Goal: Information Seeking & Learning: Learn about a topic

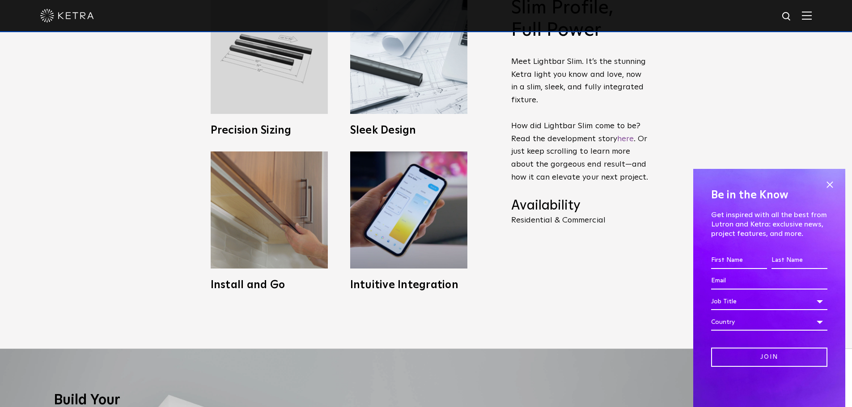
scroll to position [469, 0]
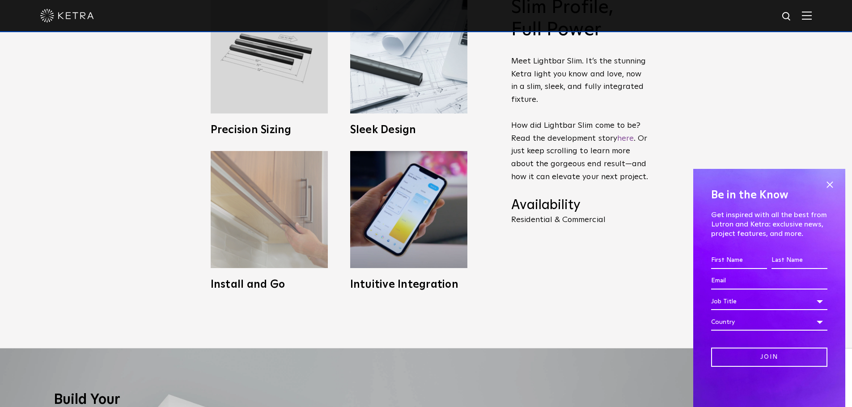
click at [270, 259] on img at bounding box center [269, 209] width 117 height 117
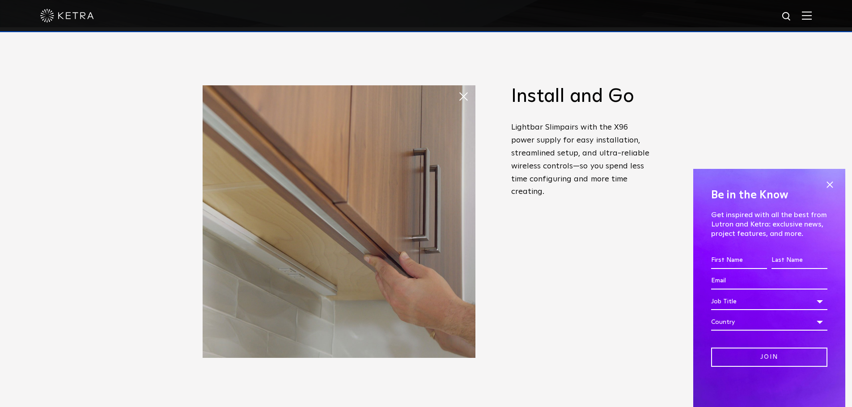
scroll to position [380, 0]
click at [832, 183] on span at bounding box center [829, 184] width 13 height 13
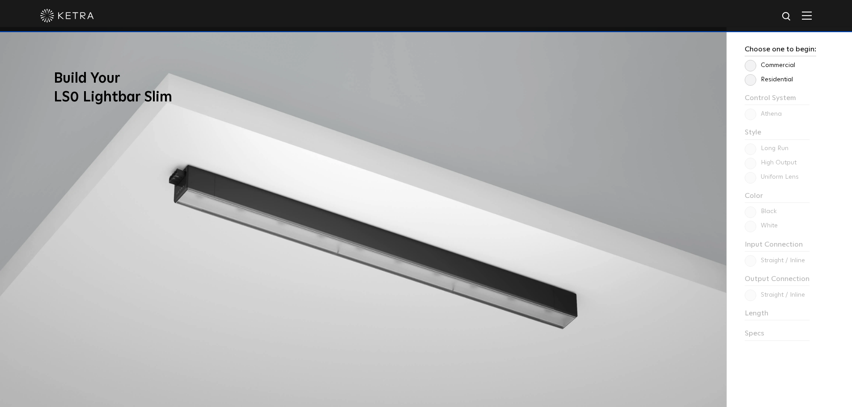
scroll to position [737, 0]
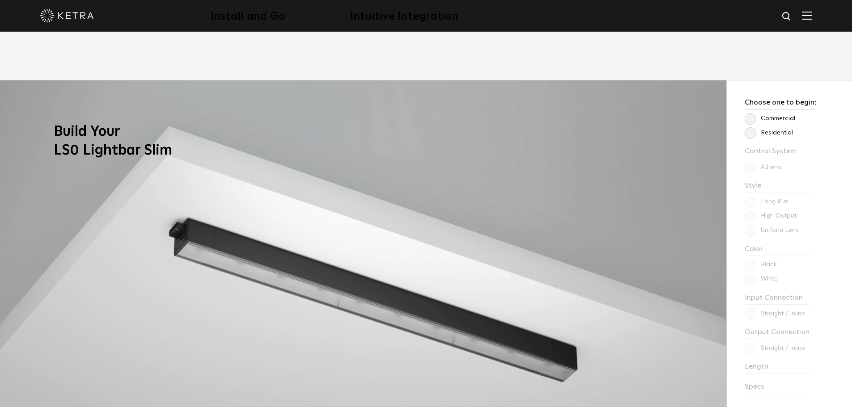
click at [750, 135] on label "Residential" at bounding box center [768, 133] width 48 height 8
click at [0, 0] on input "Residential" at bounding box center [0, 0] width 0 height 0
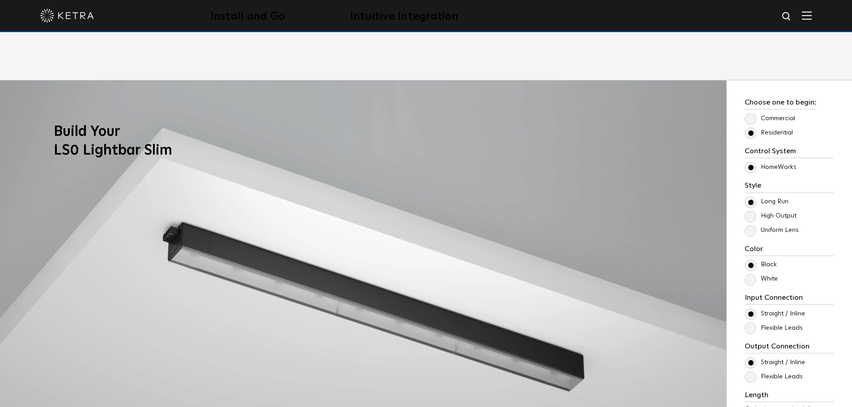
click at [749, 217] on label "High Output" at bounding box center [770, 216] width 52 height 8
click at [0, 0] on input "High Output" at bounding box center [0, 0] width 0 height 0
click at [752, 230] on label "Uniform Lens" at bounding box center [771, 231] width 54 height 8
click at [0, 0] on input "Uniform Lens" at bounding box center [0, 0] width 0 height 0
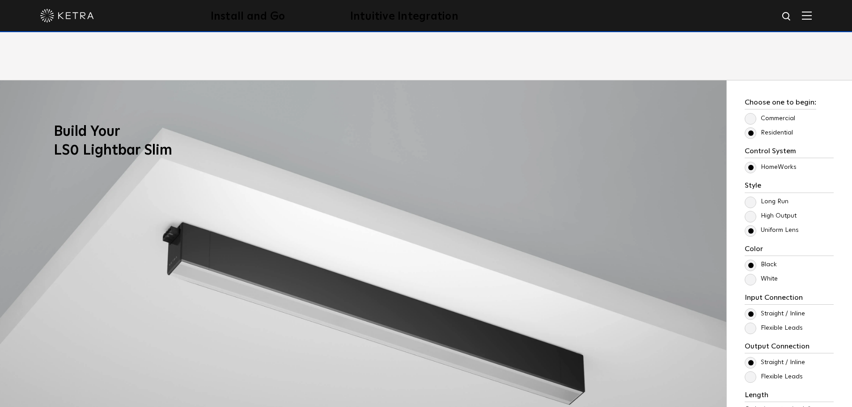
click at [752, 214] on label "High Output" at bounding box center [770, 216] width 52 height 8
click at [0, 0] on input "High Output" at bounding box center [0, 0] width 0 height 0
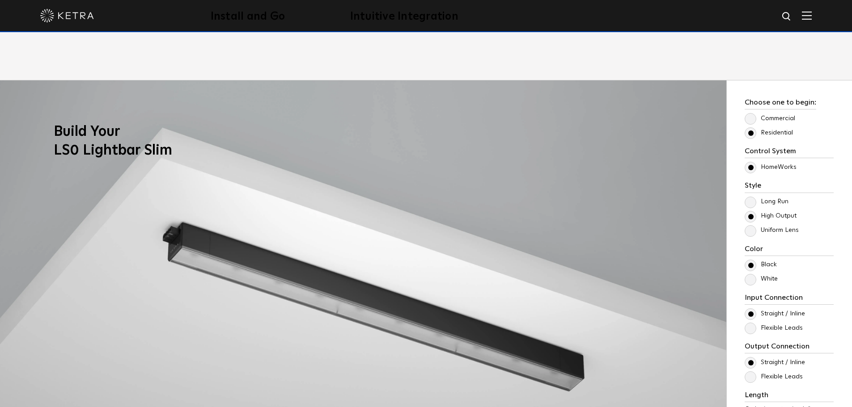
click at [752, 204] on label "Long Run" at bounding box center [766, 202] width 44 height 8
click at [0, 0] on input "Long Run" at bounding box center [0, 0] width 0 height 0
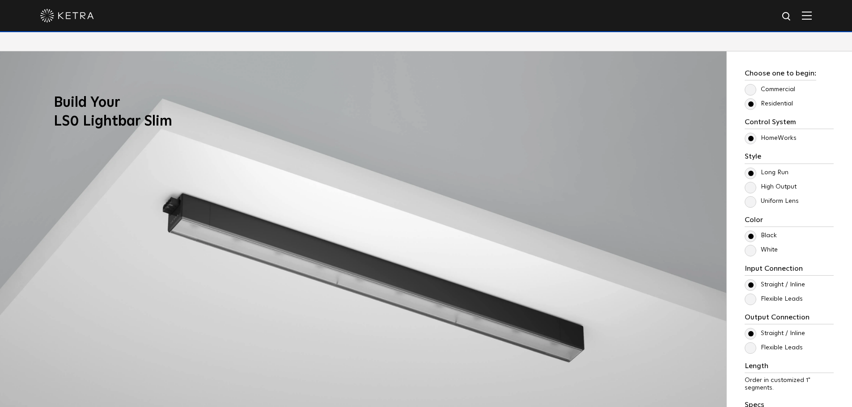
scroll to position [782, 0]
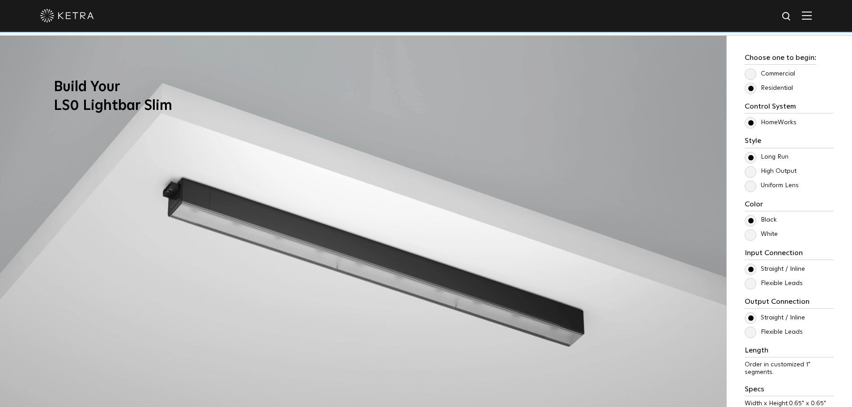
click at [754, 186] on label "Uniform Lens" at bounding box center [771, 186] width 54 height 8
click at [0, 0] on input "Uniform Lens" at bounding box center [0, 0] width 0 height 0
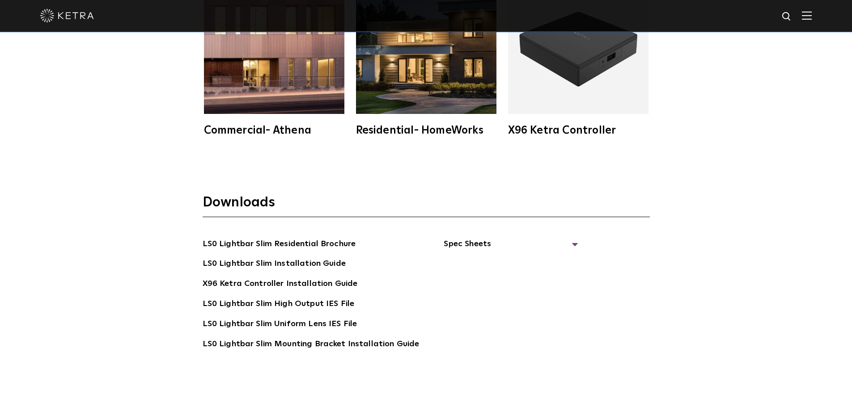
scroll to position [1721, 0]
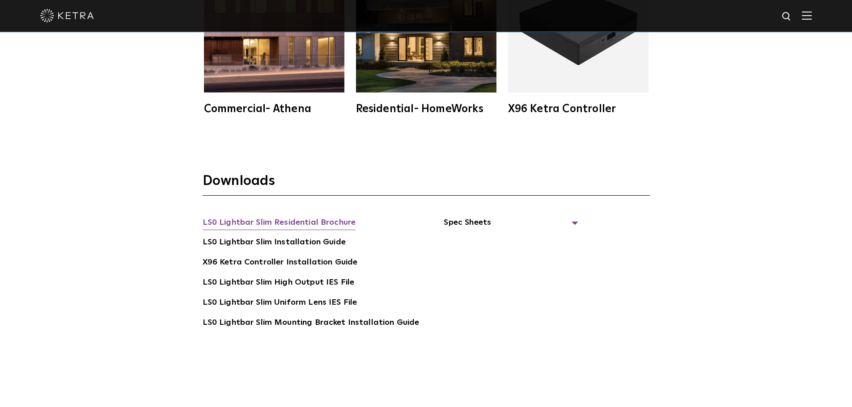
click at [338, 220] on link "LS0 Lightbar Slim Residential Brochure" at bounding box center [279, 223] width 153 height 14
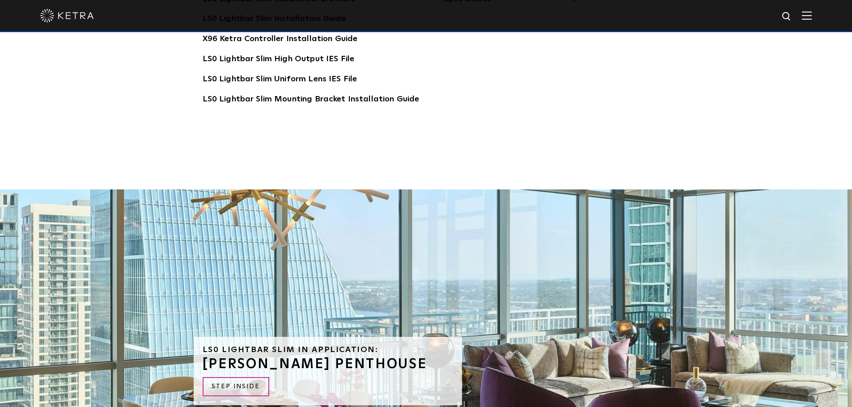
scroll to position [2123, 0]
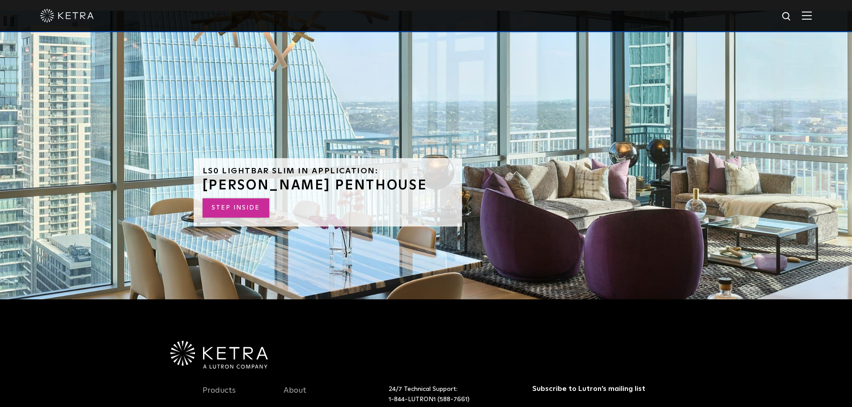
click at [243, 213] on link "STEP INSIDE" at bounding box center [236, 207] width 67 height 19
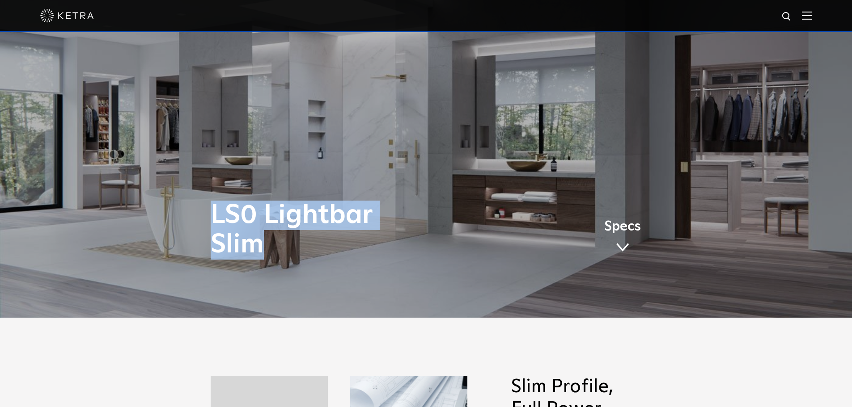
drag, startPoint x: 211, startPoint y: 216, endPoint x: 309, endPoint y: 245, distance: 103.0
click at [309, 245] on h1 "LS0 Lightbar Slim" at bounding box center [337, 230] width 253 height 59
copy h1 "LS0 Lightbar Slim"
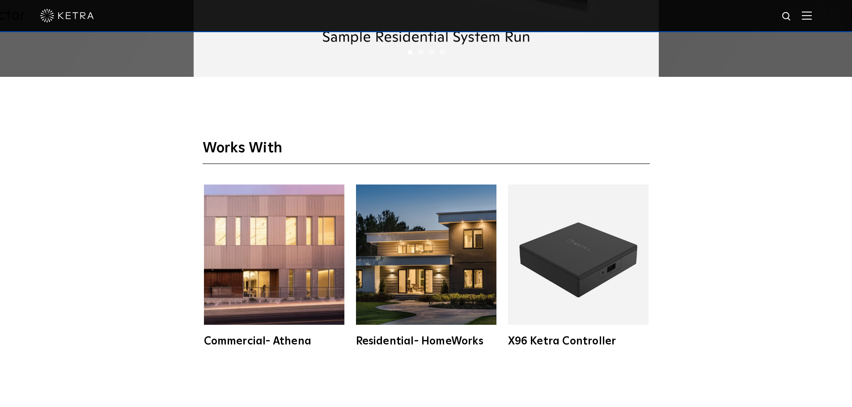
scroll to position [1609, 0]
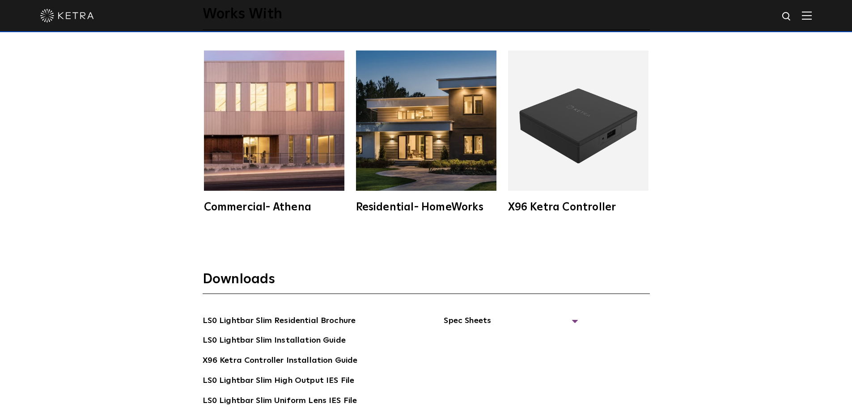
click at [590, 158] on img at bounding box center [578, 121] width 140 height 140
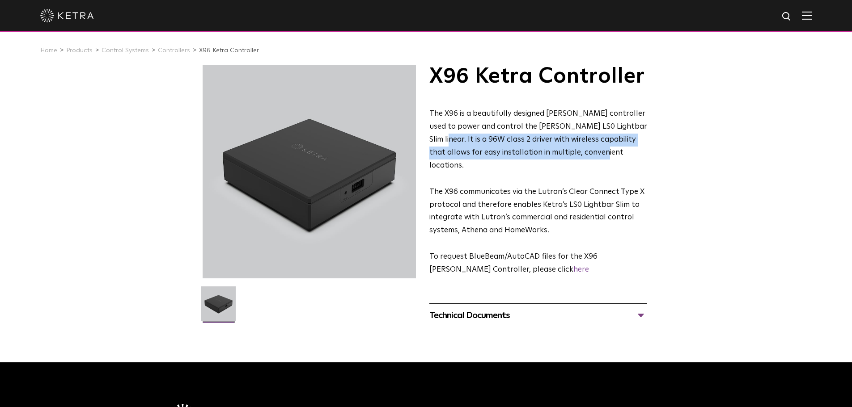
drag, startPoint x: 439, startPoint y: 141, endPoint x: 590, endPoint y: 154, distance: 151.7
click at [590, 154] on p "The X96 is a beautifully designed Ketra controller used to power and control th…" at bounding box center [538, 140] width 218 height 64
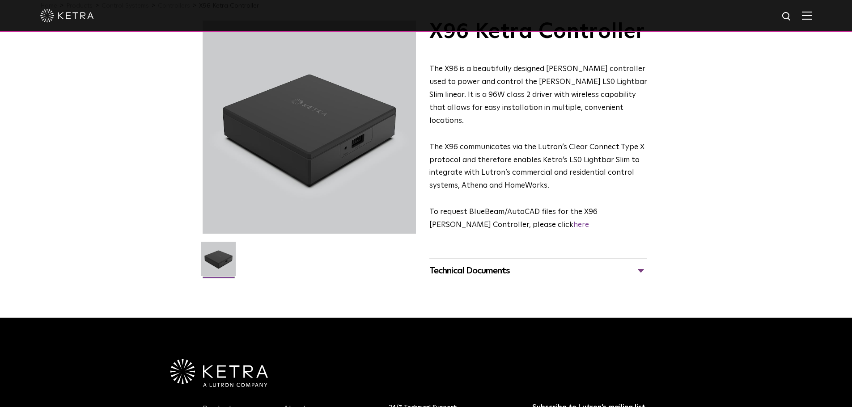
click at [517, 264] on div "Technical Documents" at bounding box center [538, 271] width 218 height 14
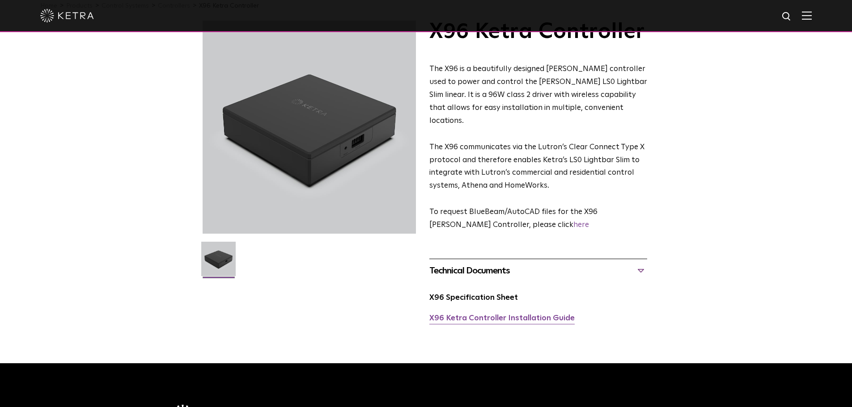
click at [491, 315] on link "X96 Ketra Controller Installation Guide" at bounding box center [501, 319] width 145 height 8
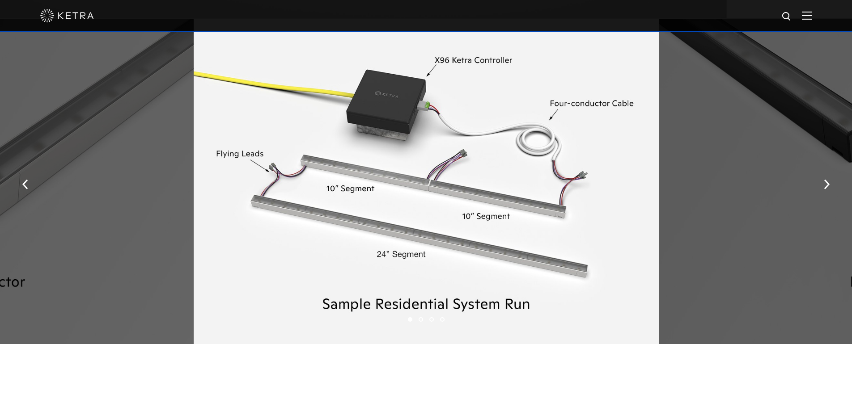
scroll to position [1207, 0]
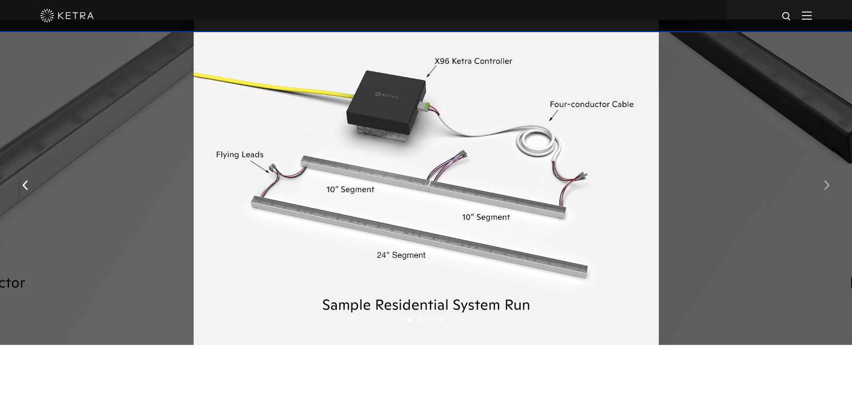
click at [826, 188] on img "button" at bounding box center [827, 185] width 6 height 10
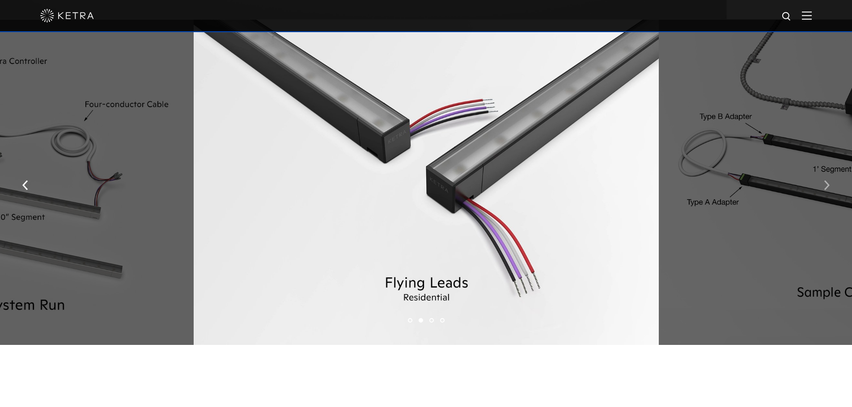
click at [826, 188] on img "button" at bounding box center [827, 185] width 6 height 10
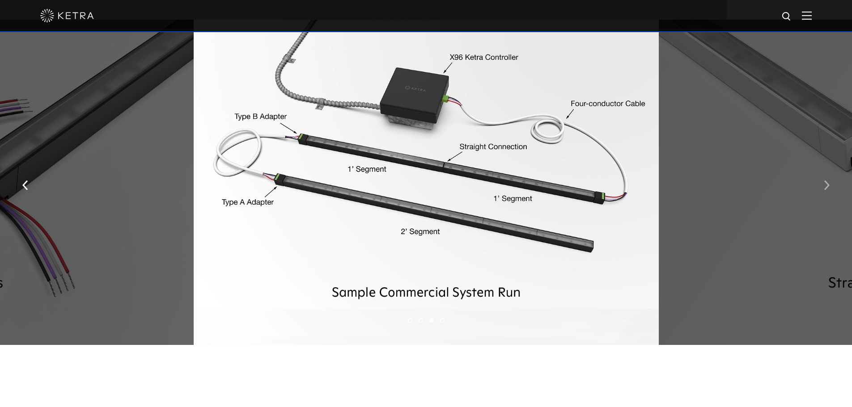
click at [826, 188] on img "button" at bounding box center [827, 185] width 6 height 10
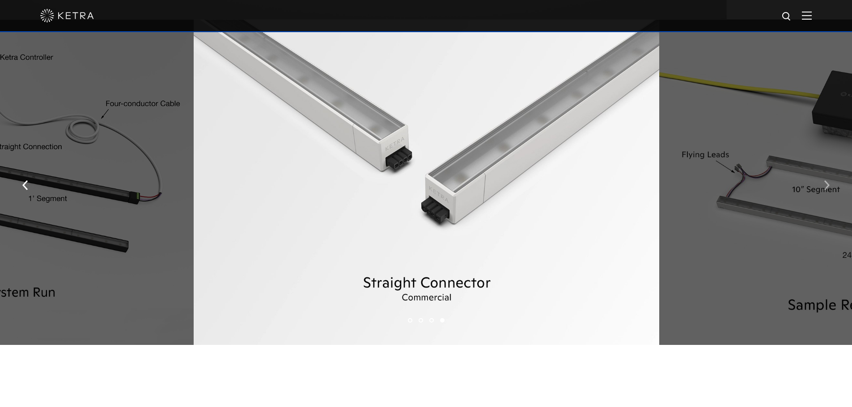
click at [826, 188] on img "button" at bounding box center [827, 185] width 6 height 10
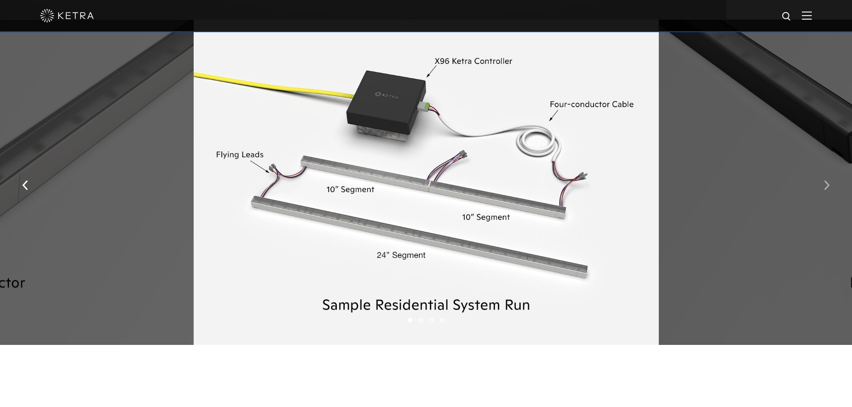
click at [826, 188] on img "button" at bounding box center [827, 185] width 6 height 10
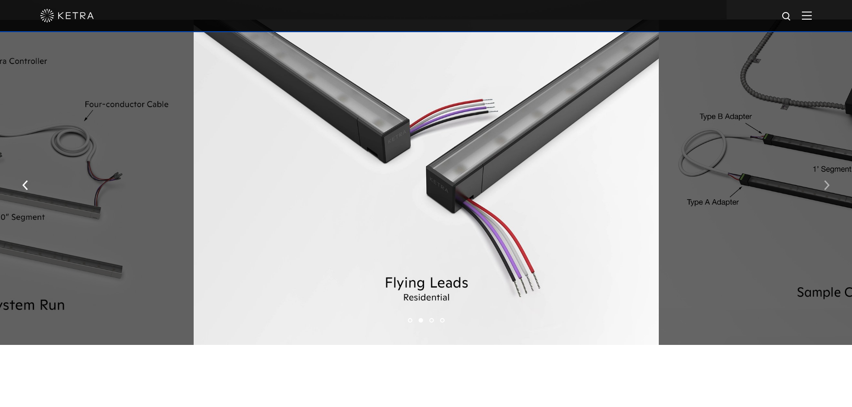
click at [826, 188] on img "button" at bounding box center [827, 185] width 6 height 10
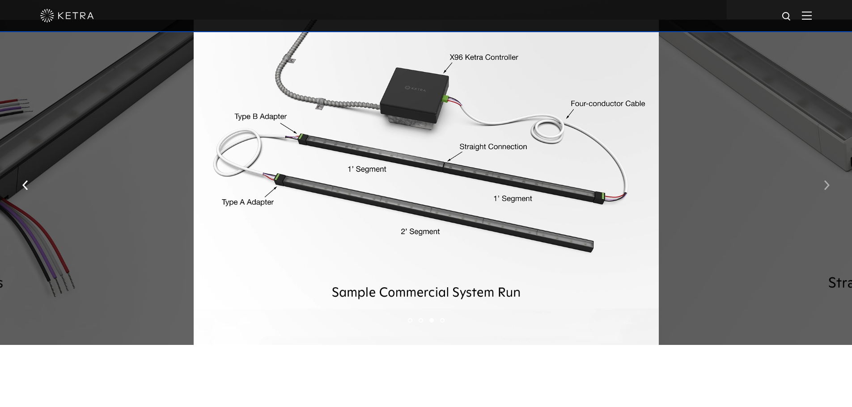
click at [826, 188] on img "button" at bounding box center [827, 185] width 6 height 10
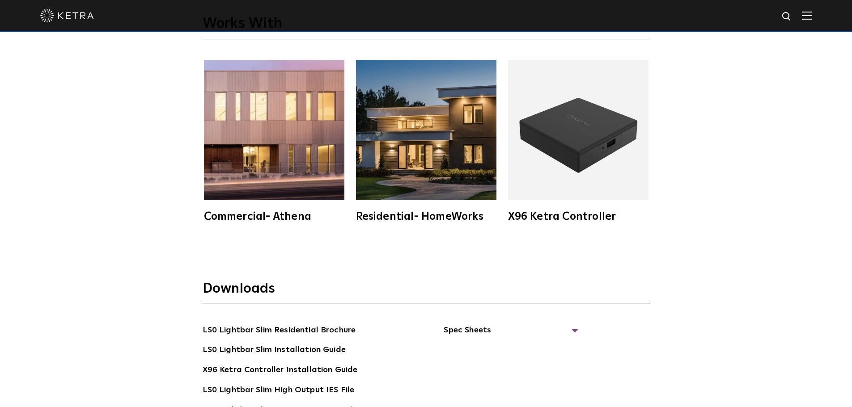
scroll to position [1609, 0]
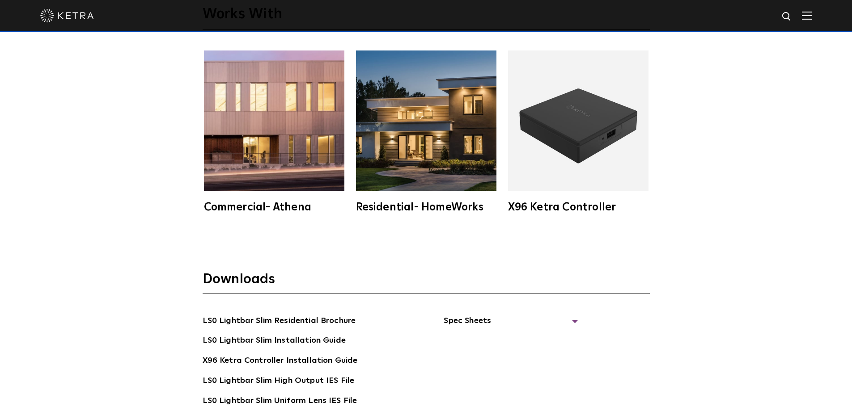
click at [423, 184] on img at bounding box center [426, 121] width 140 height 140
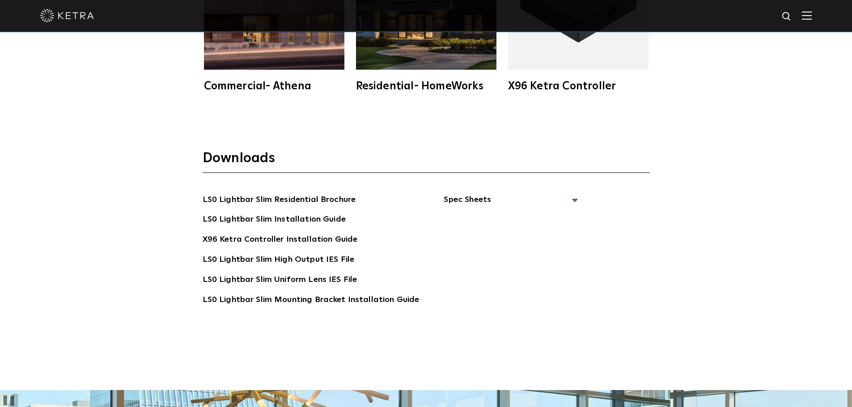
scroll to position [1744, 0]
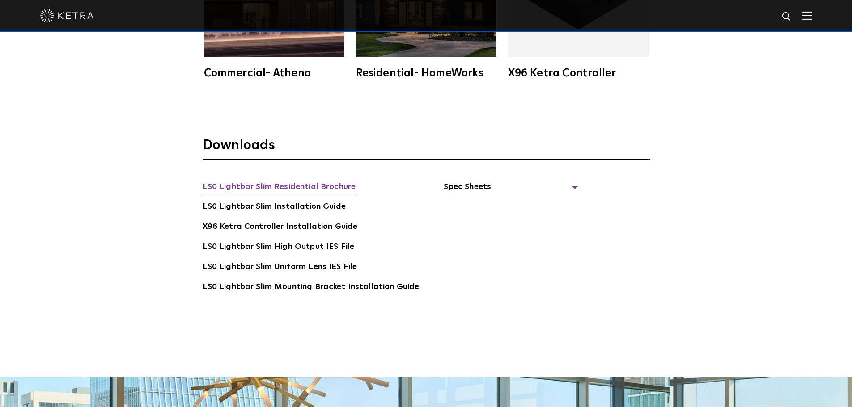
click at [301, 184] on link "LS0 Lightbar Slim Residential Brochure" at bounding box center [279, 188] width 153 height 14
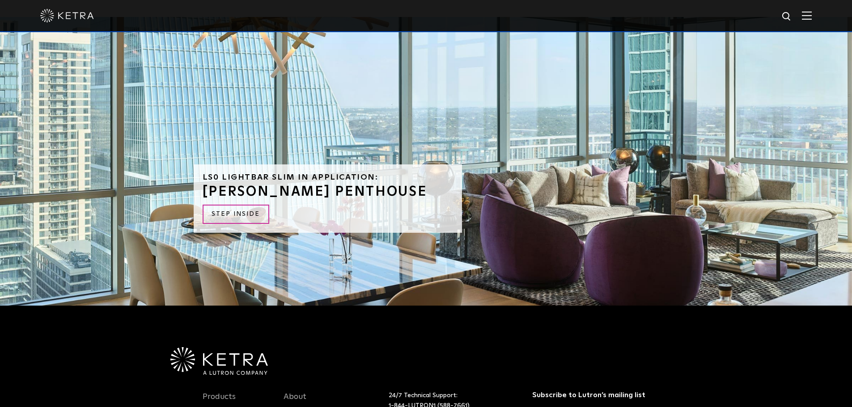
scroll to position [2101, 0]
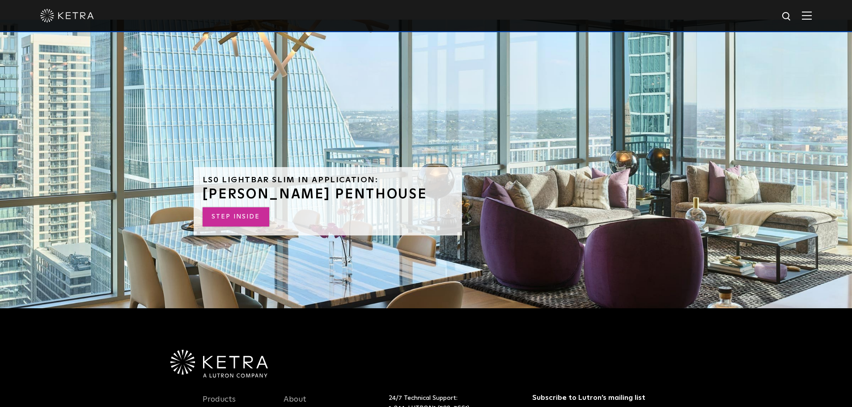
click at [233, 211] on link "STEP INSIDE" at bounding box center [236, 216] width 67 height 19
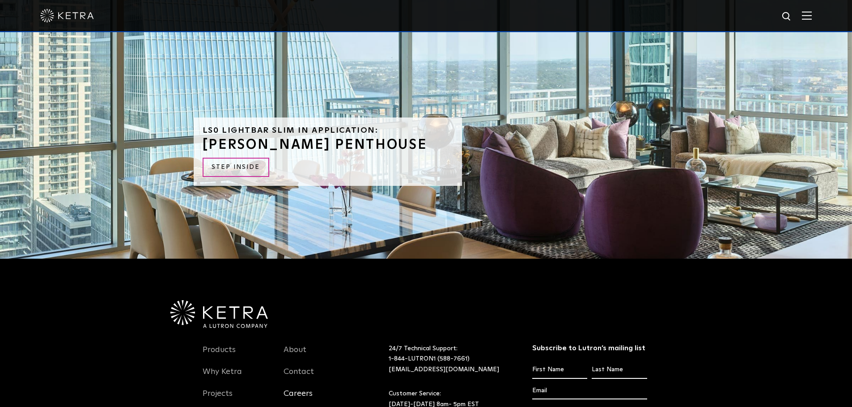
scroll to position [2288, 0]
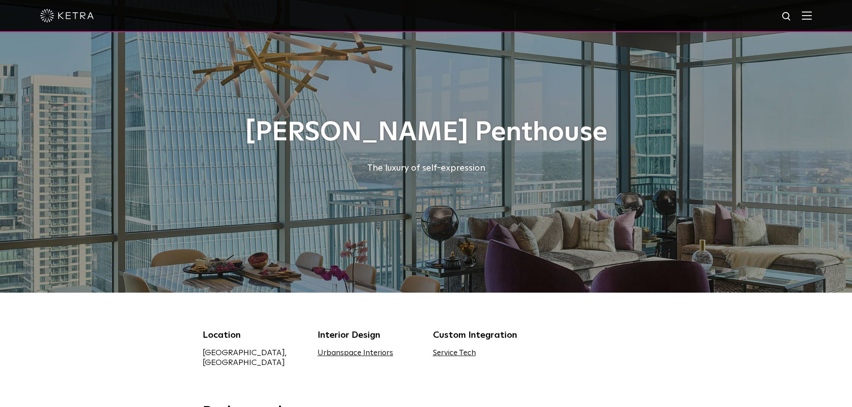
click at [74, 17] on img at bounding box center [67, 15] width 54 height 13
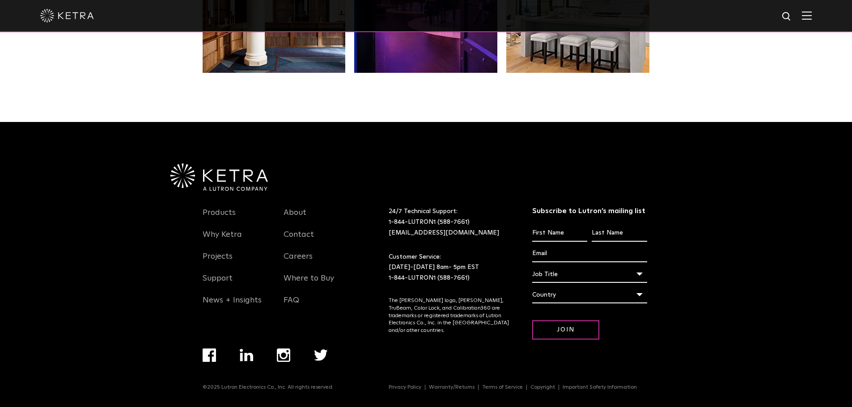
scroll to position [1880, 0]
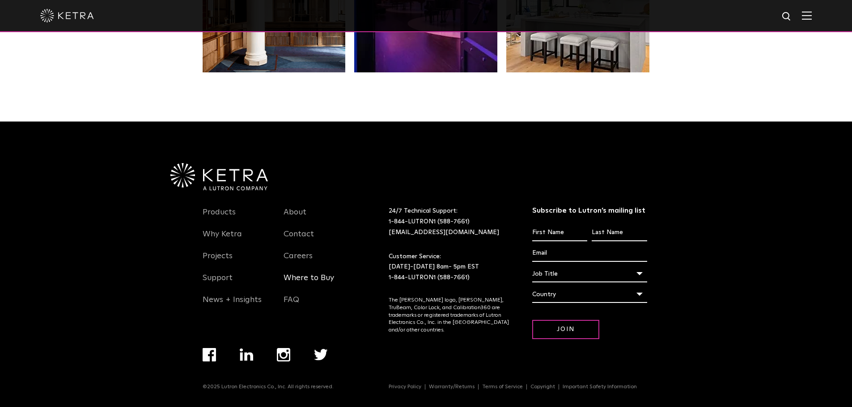
click at [310, 286] on link "Where to Buy" at bounding box center [308, 283] width 51 height 21
